Goal: Task Accomplishment & Management: Complete application form

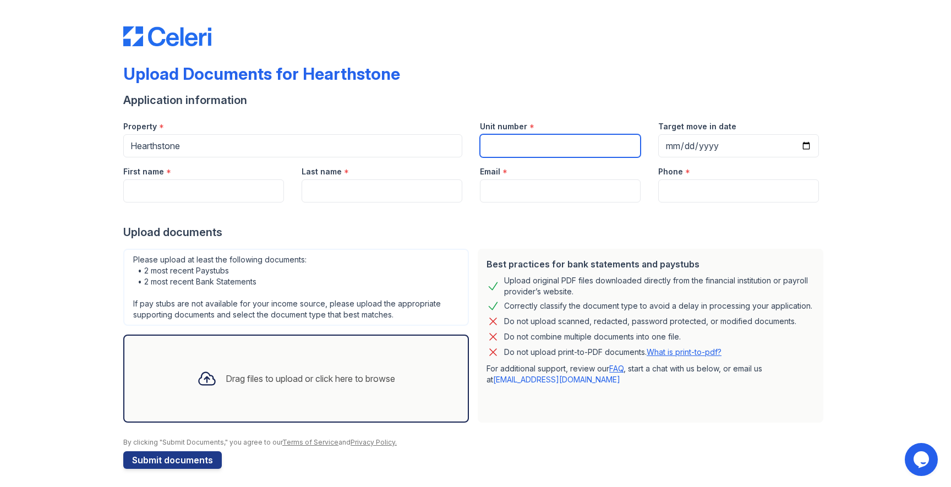
click at [503, 150] on input "Unit number" at bounding box center [560, 145] width 161 height 23
type input "1127"
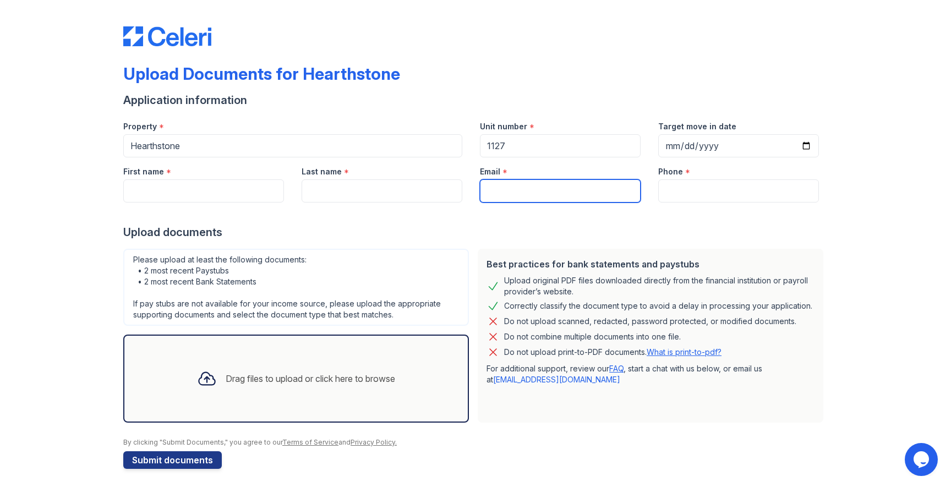
click at [513, 188] on input "Email" at bounding box center [560, 190] width 161 height 23
type input "[EMAIL_ADDRESS][DOMAIN_NAME]"
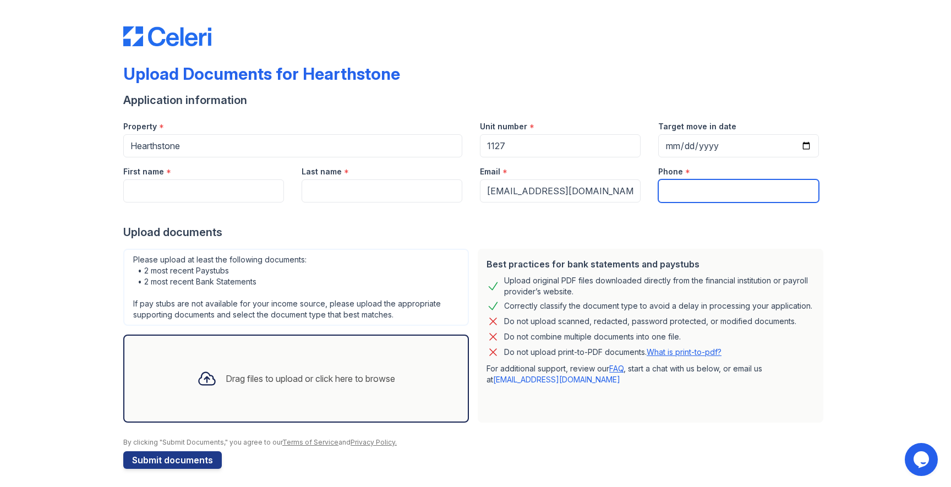
click at [708, 192] on input "Phone" at bounding box center [738, 190] width 161 height 23
type input "2018819266"
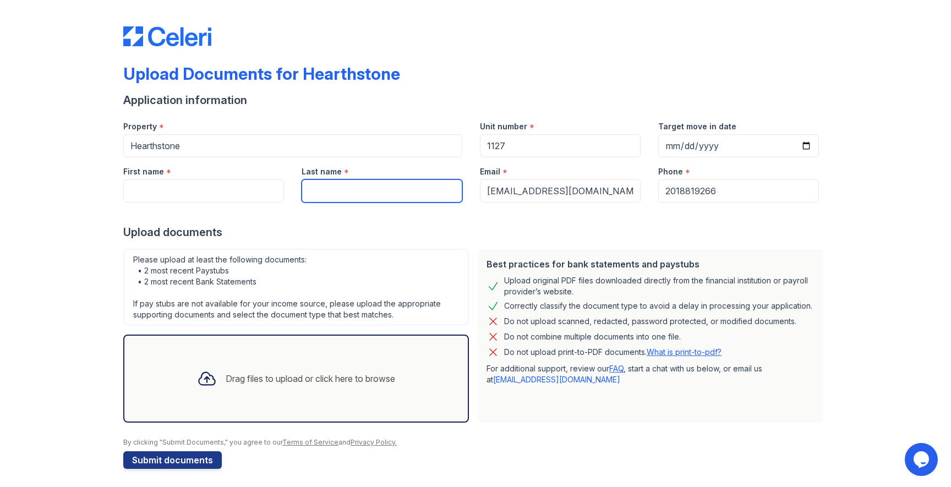
click at [374, 196] on input "Last name" at bounding box center [382, 190] width 161 height 23
type input "ㅏ"
type input "[PERSON_NAME]"
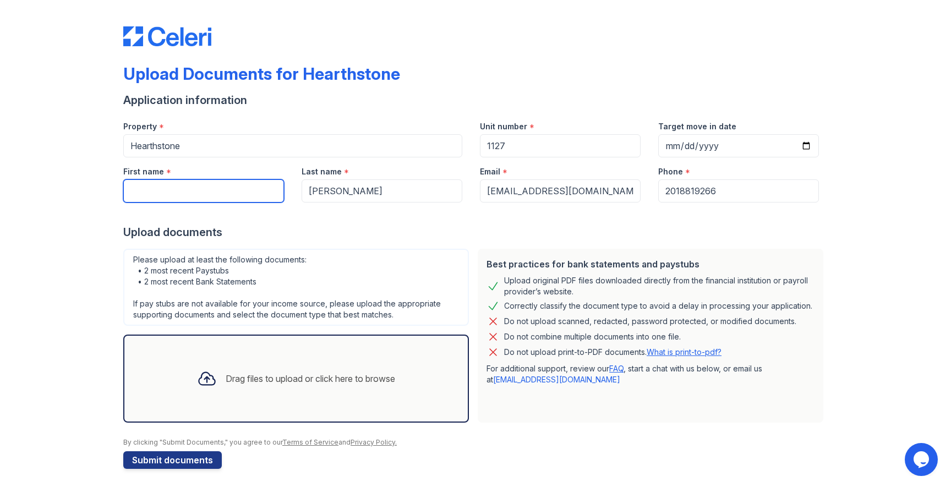
click at [217, 188] on input "First name" at bounding box center [203, 190] width 161 height 23
type input "Boyeon"
click at [320, 222] on div at bounding box center [475, 214] width 705 height 22
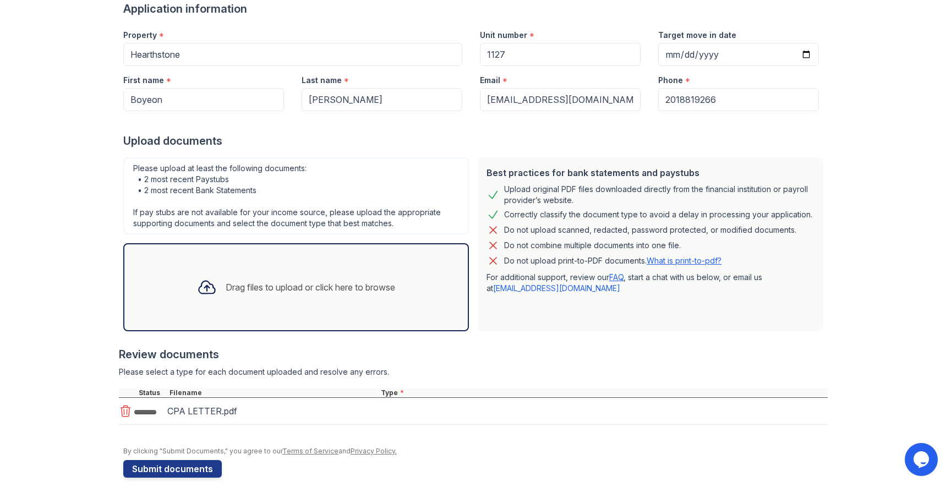
scroll to position [95, 0]
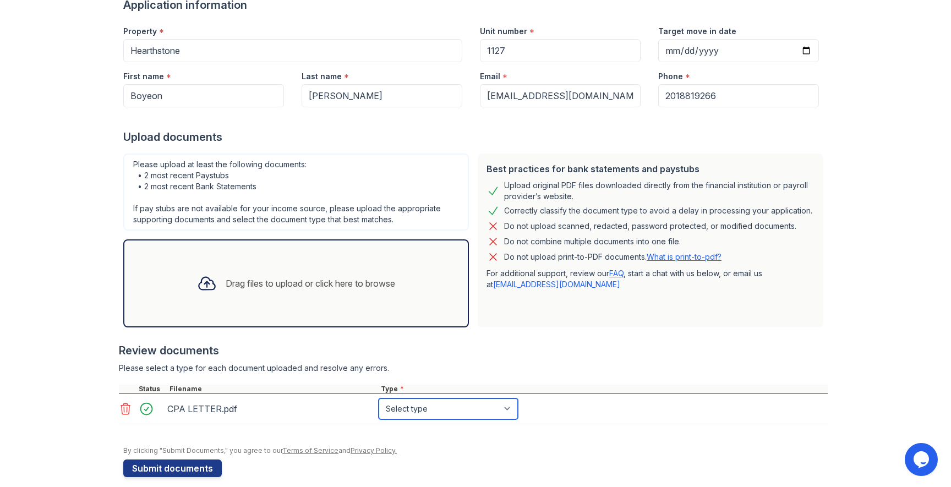
click at [380, 408] on select "Select type Paystub Bank Statement Offer Letter Tax Documents Benefit Award Let…" at bounding box center [448, 409] width 139 height 21
select select "other"
click at [379, 399] on select "Select type Paystub Bank Statement Offer Letter Tax Documents Benefit Award Let…" at bounding box center [448, 409] width 139 height 21
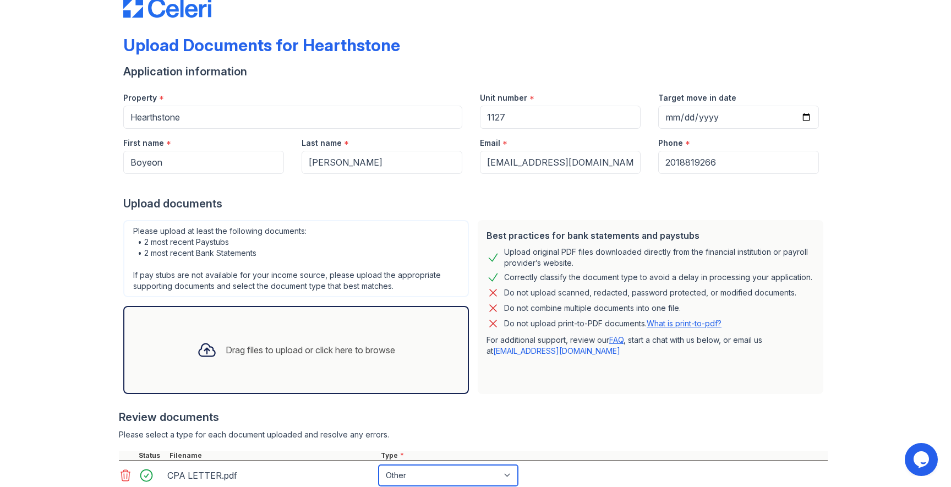
scroll to position [28, 0]
click at [807, 112] on input "Target move in date" at bounding box center [738, 117] width 161 height 23
type input "[DATE]"
click at [840, 189] on div "Upload Documents for Hearthstone Application information Property * [GEOGRAPHIC…" at bounding box center [476, 269] width 916 height 595
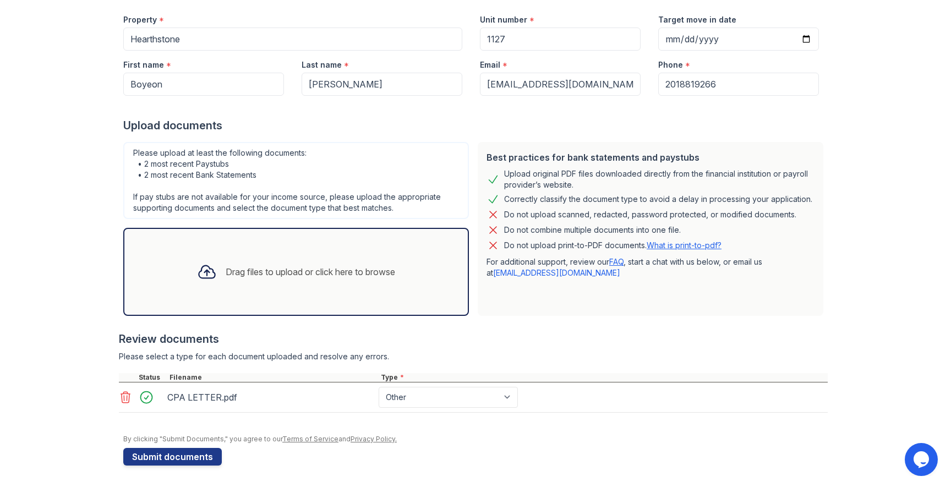
scroll to position [107, 0]
click at [179, 461] on button "Submit documents" at bounding box center [172, 457] width 99 height 18
